Goal: Register for event/course

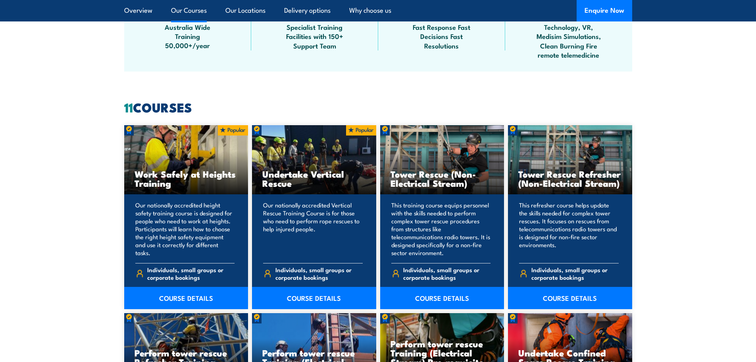
scroll to position [675, 0]
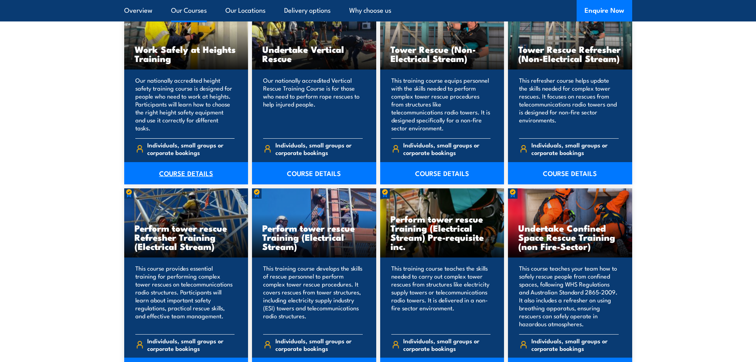
click at [204, 163] on link "COURSE DETAILS" at bounding box center [186, 173] width 124 height 22
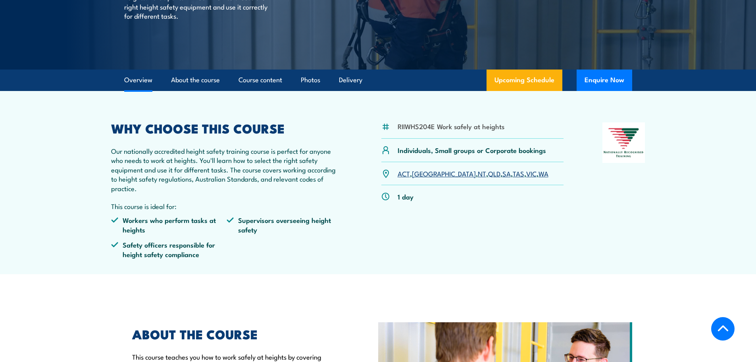
scroll to position [158, 0]
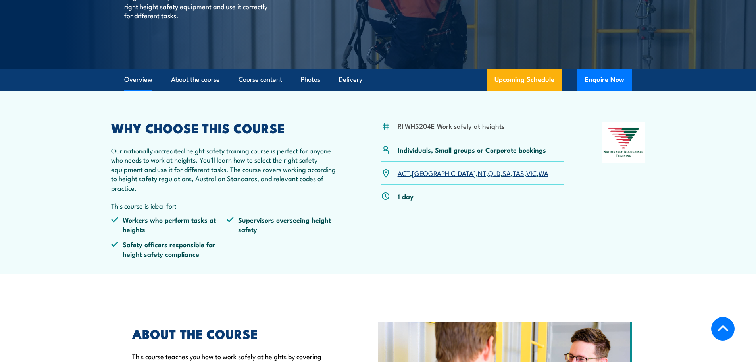
click at [488, 174] on link "QLD" at bounding box center [494, 173] width 12 height 10
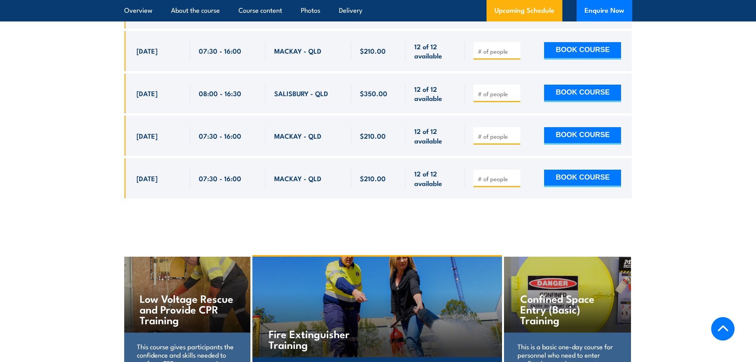
scroll to position [1918, 0]
